Goal: Task Accomplishment & Management: Manage account settings

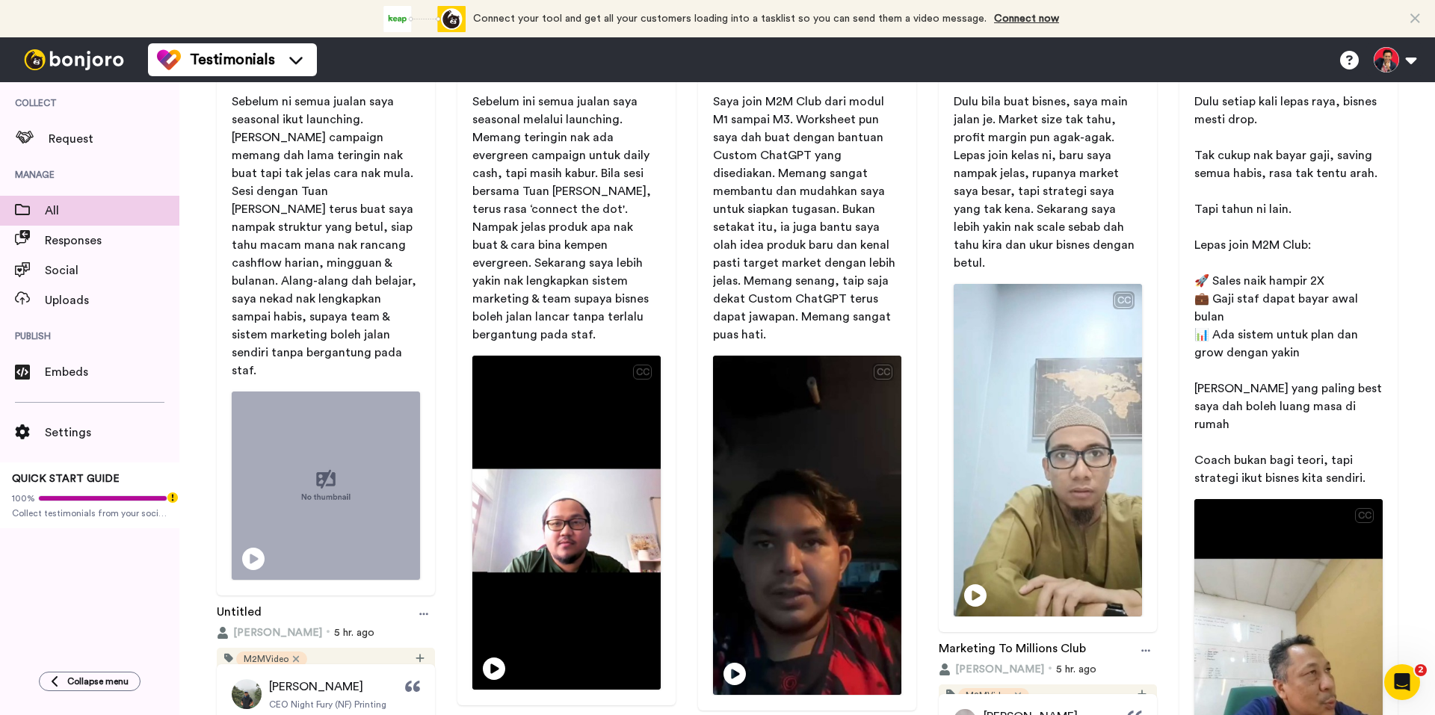
scroll to position [224, 0]
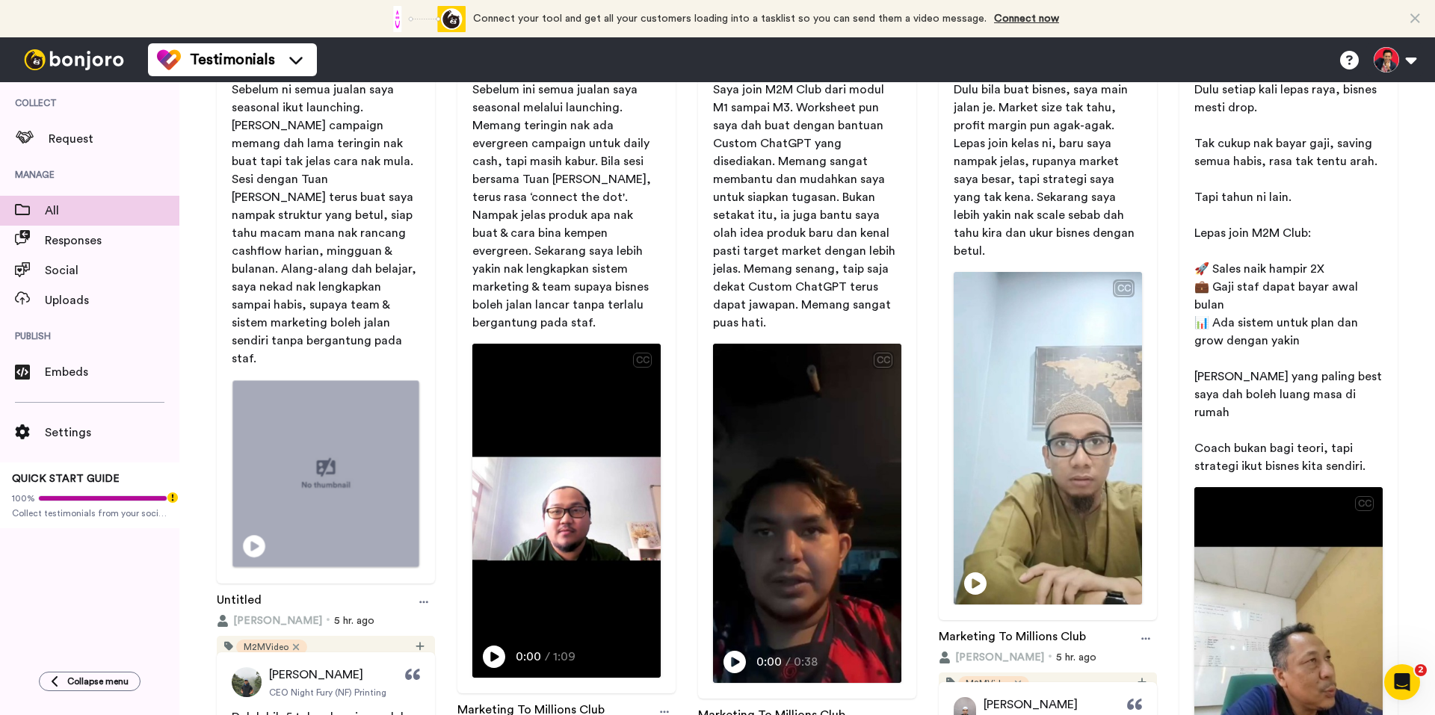
click at [263, 535] on icon at bounding box center [254, 546] width 22 height 22
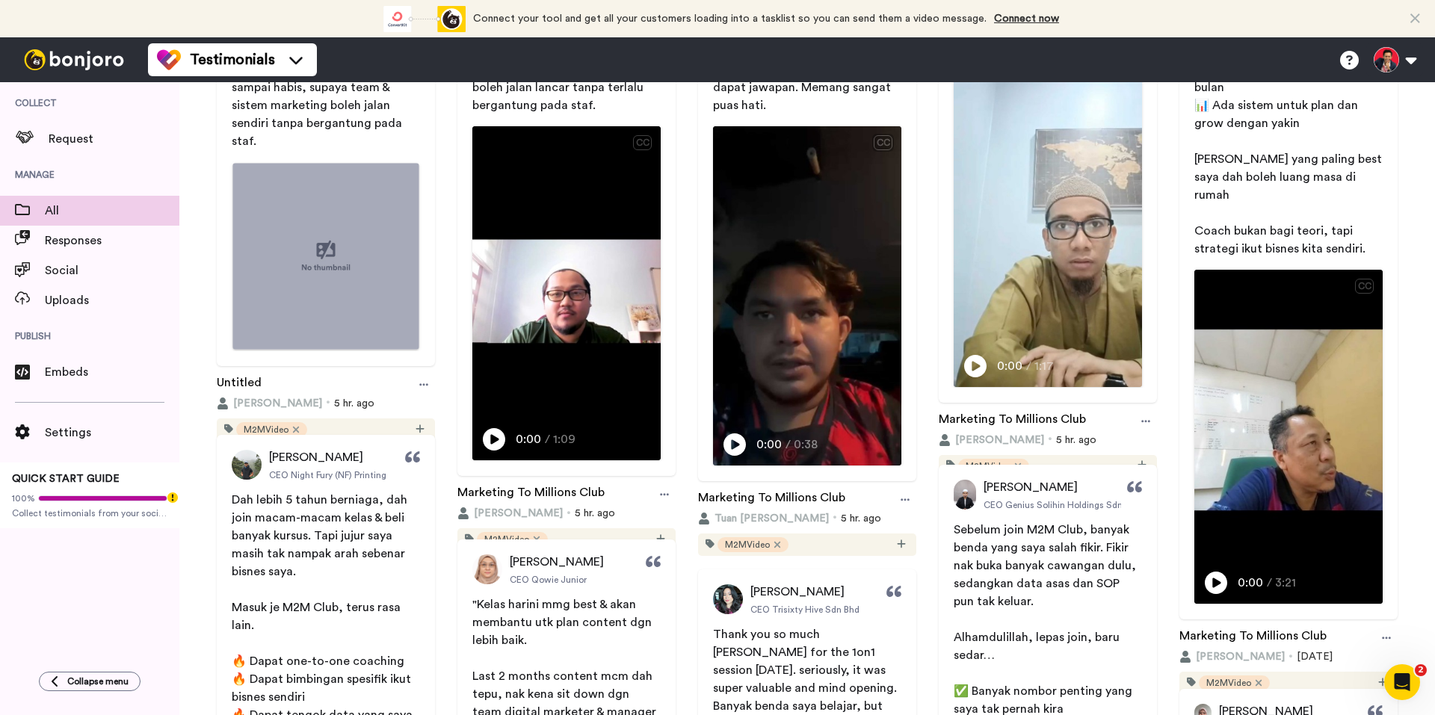
scroll to position [449, 0]
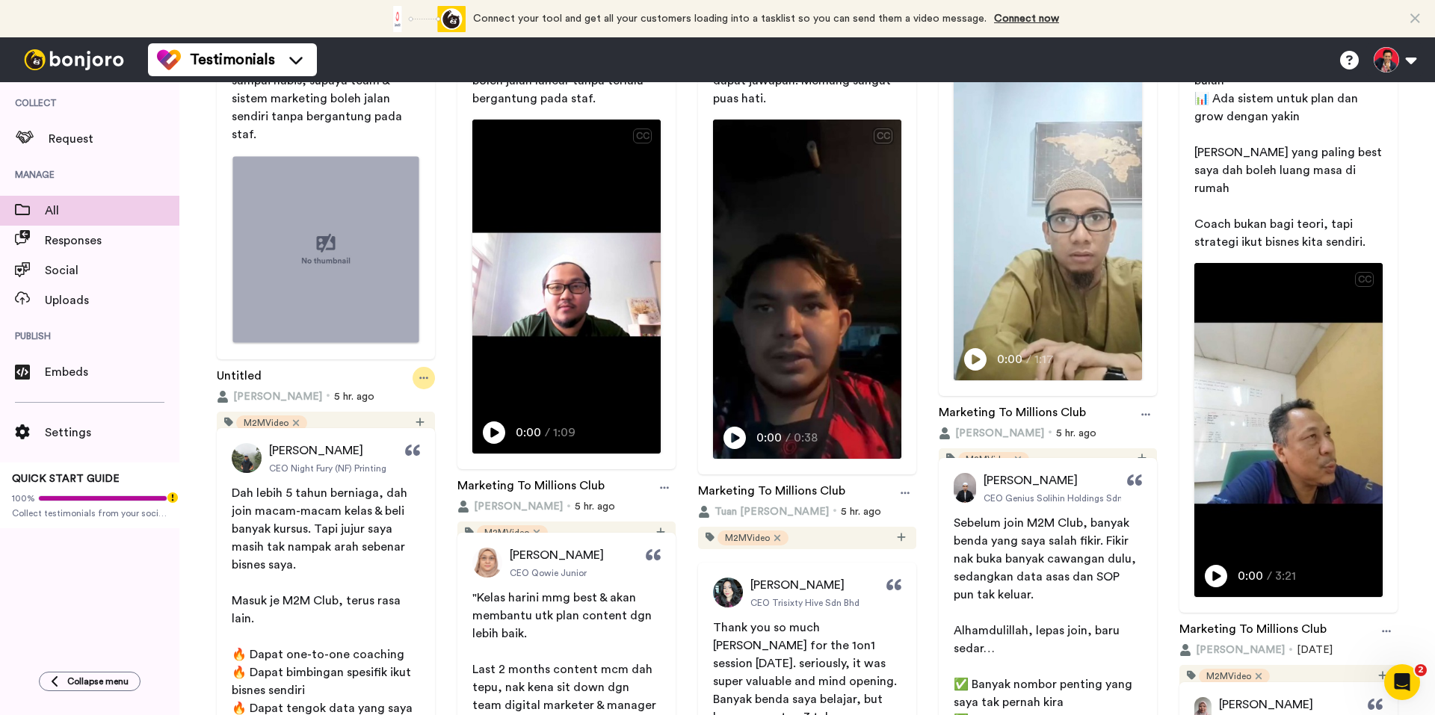
click at [422, 377] on icon at bounding box center [423, 378] width 9 height 2
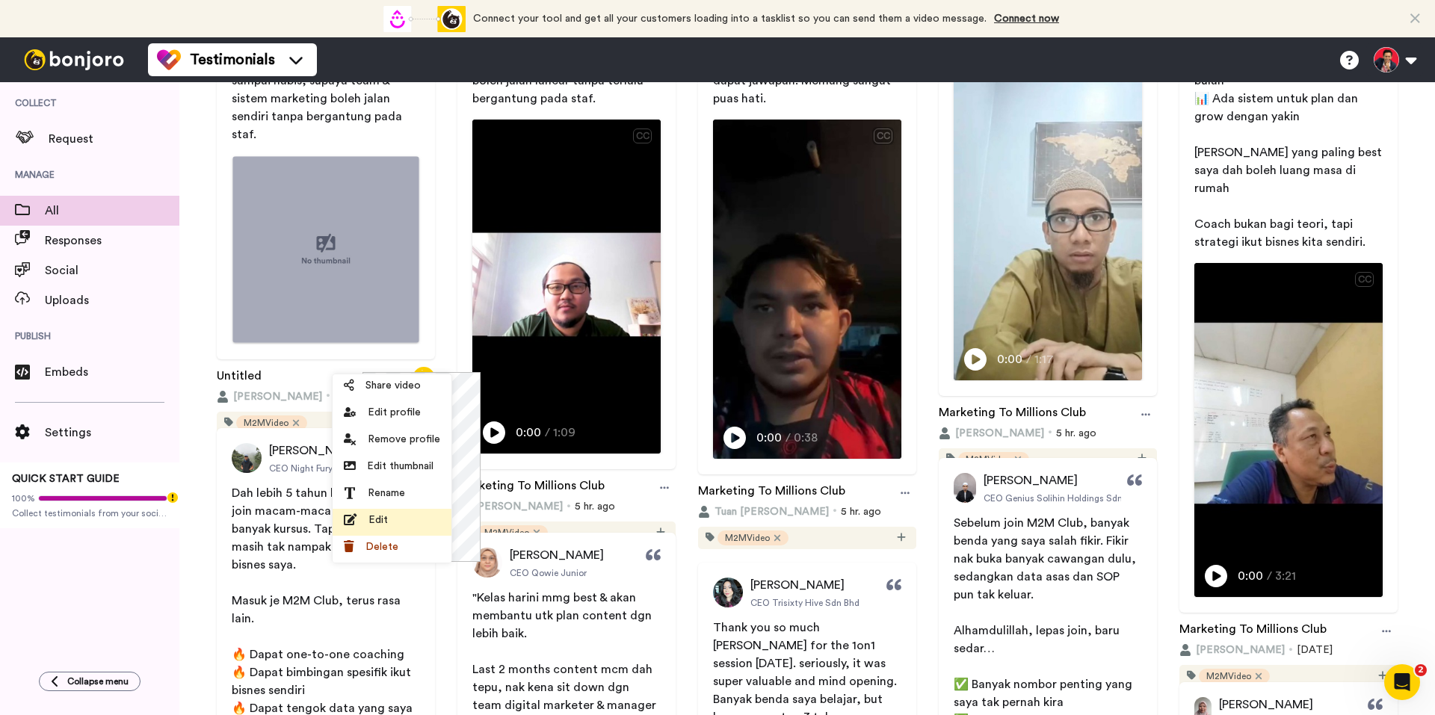
click at [398, 514] on div "Edit" at bounding box center [392, 520] width 96 height 15
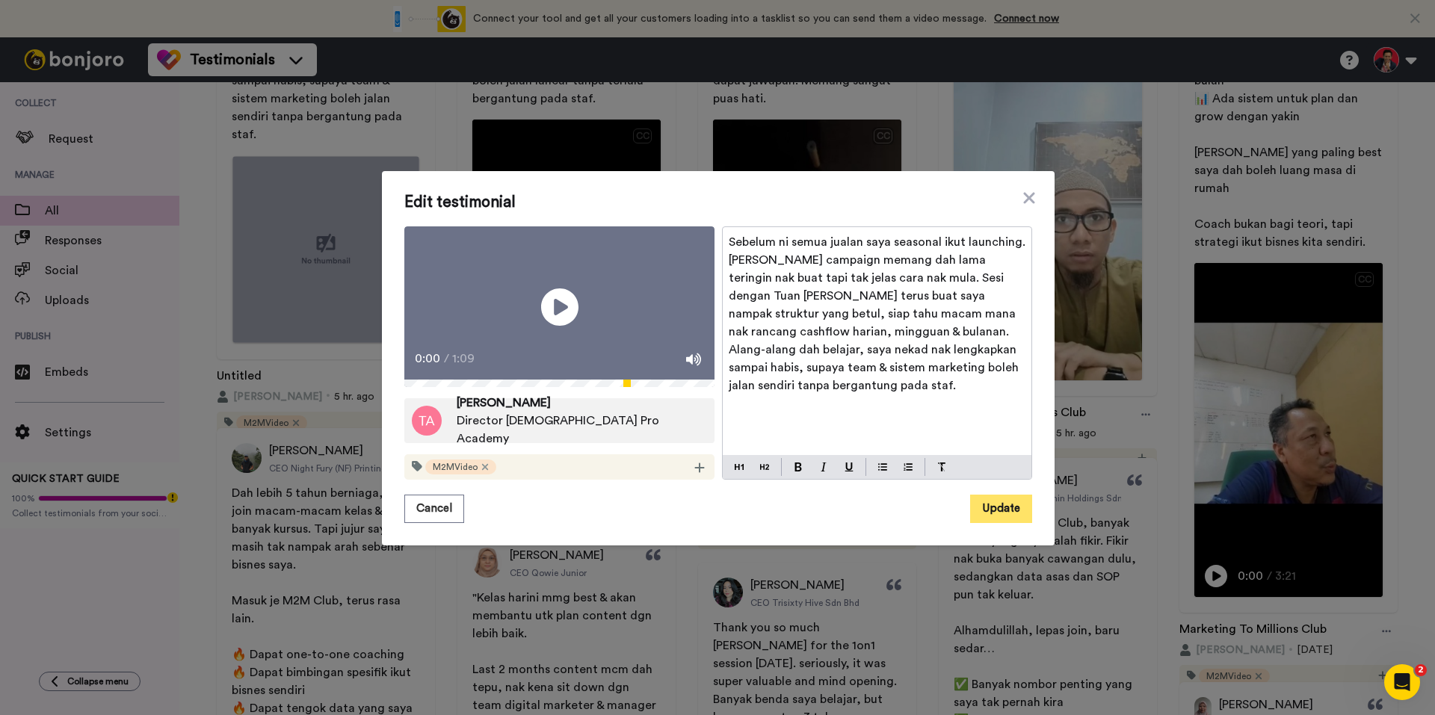
click at [991, 523] on button "Update" at bounding box center [1001, 509] width 62 height 28
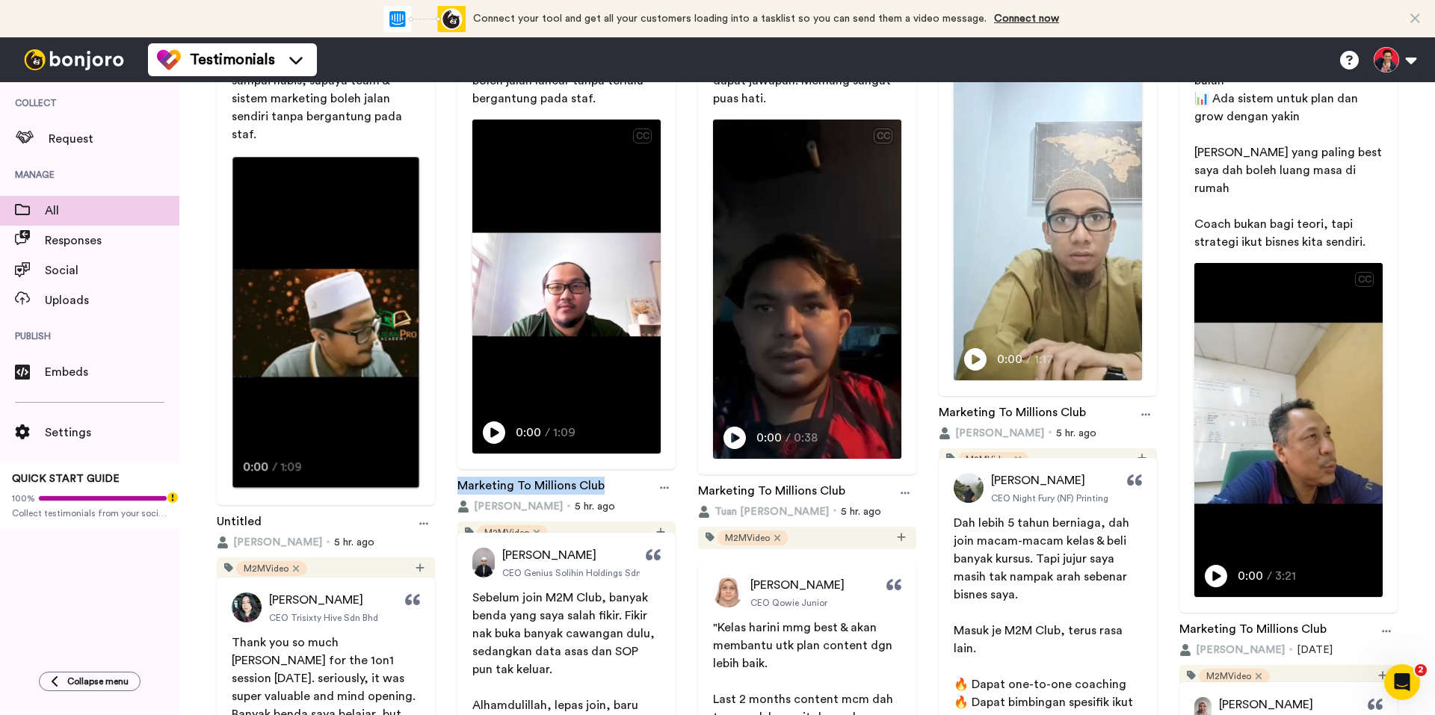
drag, startPoint x: 613, startPoint y: 463, endPoint x: 451, endPoint y: 460, distance: 162.3
click at [451, 460] on div "Tuan Afif Director [DEMOGRAPHIC_DATA] Pro Academy Sebelum ini semua jualan saya…" at bounding box center [566, 172] width 233 height 744
copy link "Marketing To Millions Club"
click at [419, 523] on icon at bounding box center [423, 524] width 9 height 2
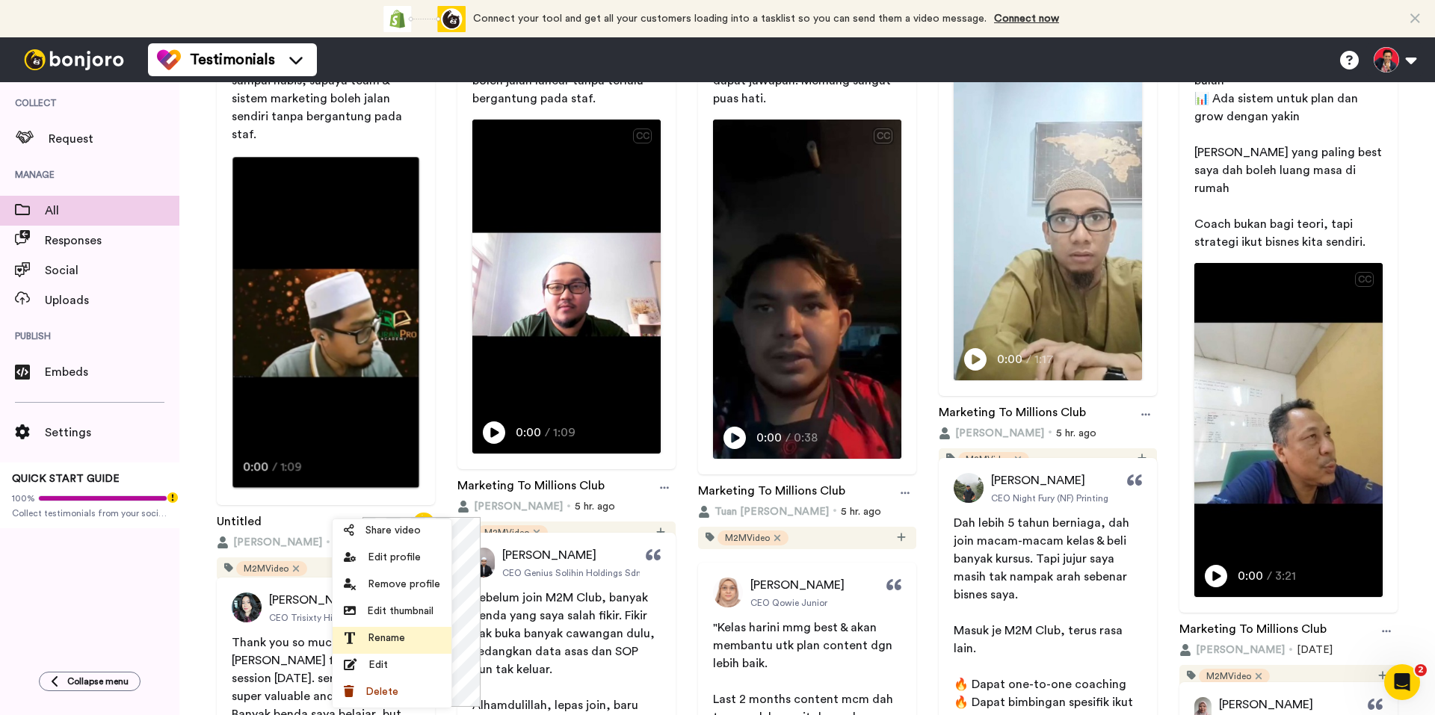
click at [404, 643] on span "Rename" at bounding box center [386, 638] width 37 height 15
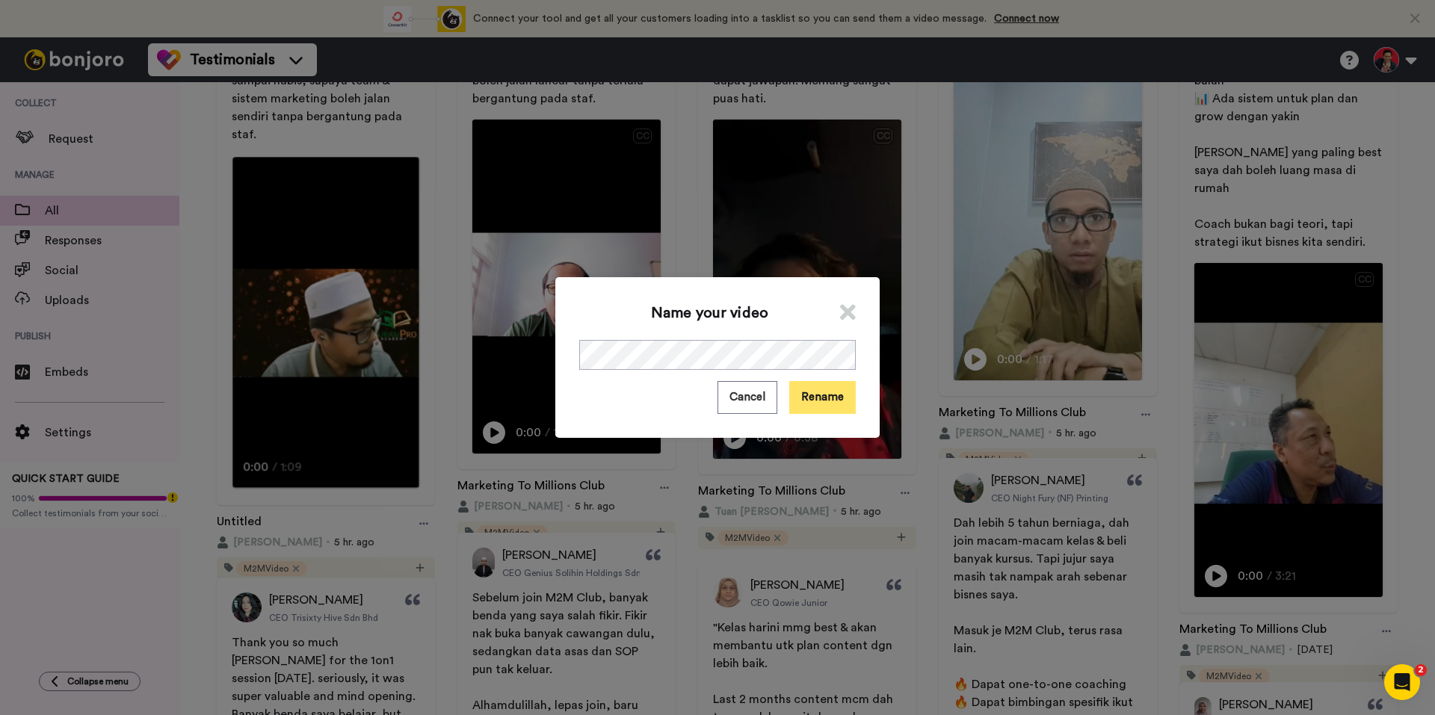
click at [809, 397] on button "Rename" at bounding box center [822, 397] width 67 height 32
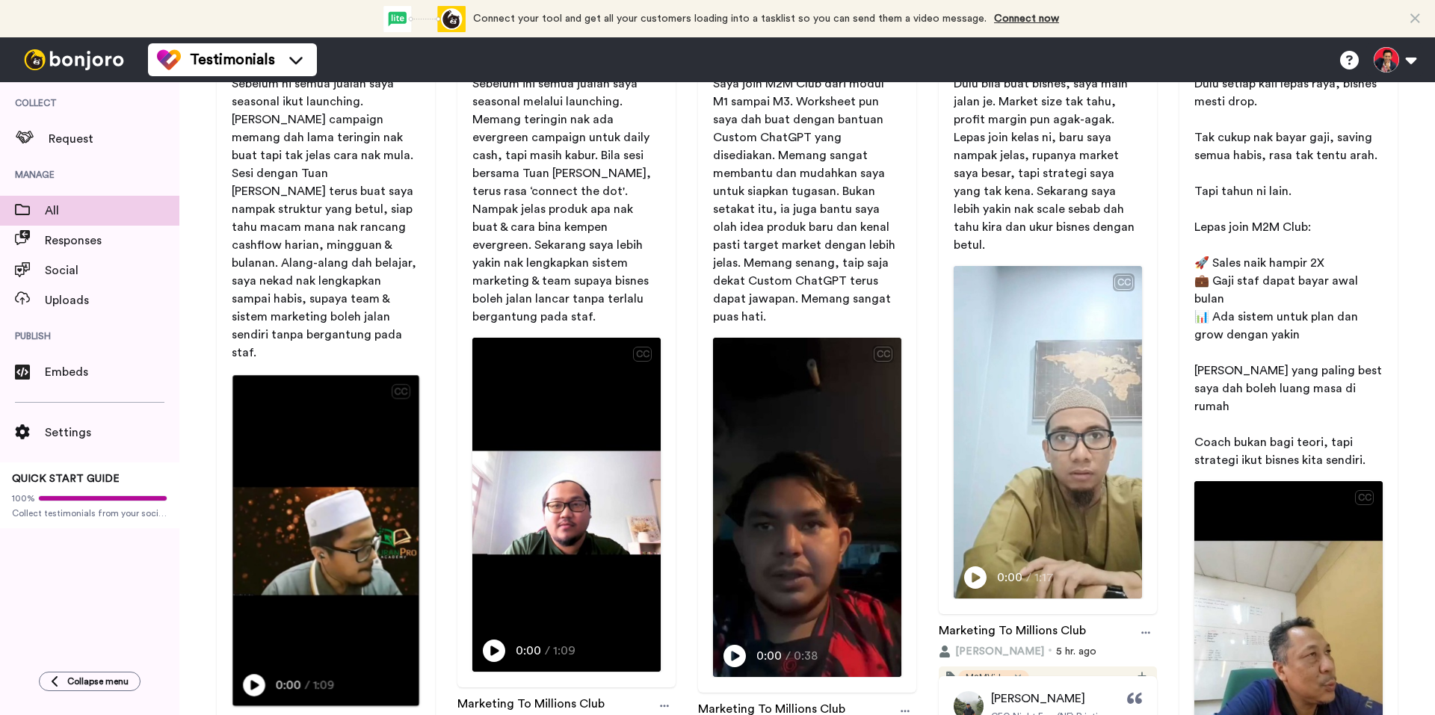
scroll to position [75, 0]
